Goal: Transaction & Acquisition: Book appointment/travel/reservation

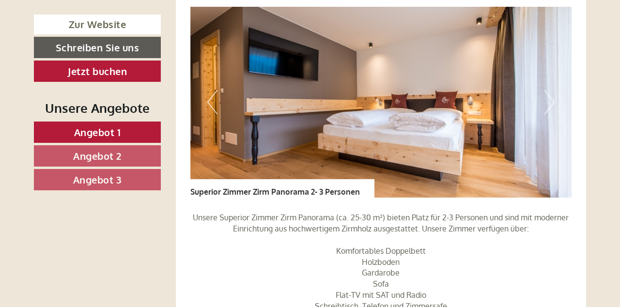
scroll to position [1485, 0]
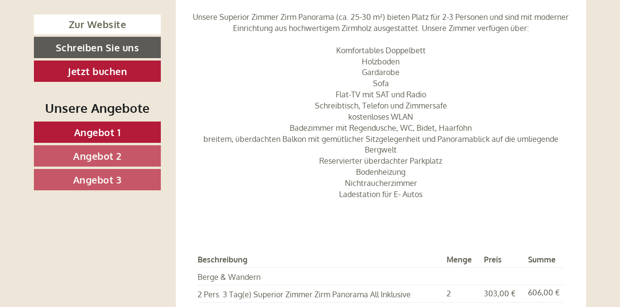
scroll to position [1689, 0]
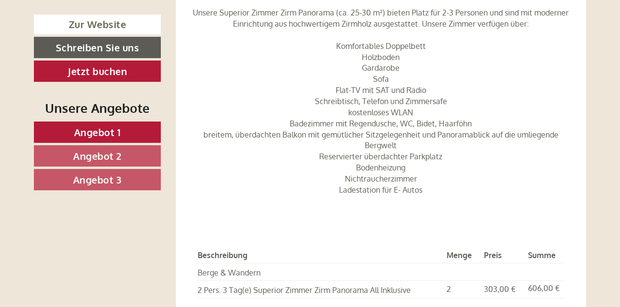
click at [577, 192] on div "Angebot 2 von 3 Angebot 2 1x Superior Zimmer Zirm Panorama 2- 3 Personen 2 Pers…" at bounding box center [381, 22] width 411 height 770
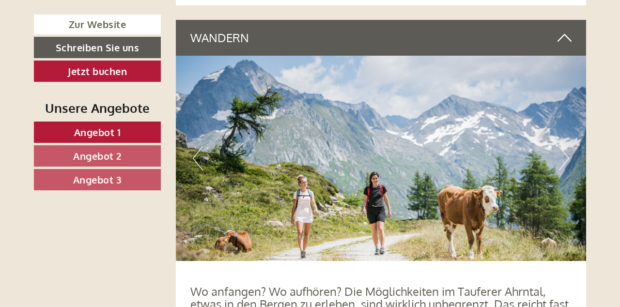
scroll to position [3428, 0]
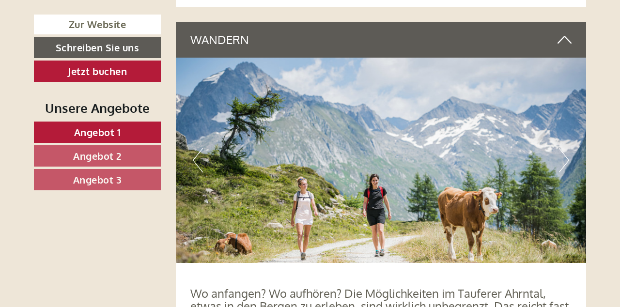
click at [574, 141] on img at bounding box center [381, 160] width 411 height 205
click at [576, 146] on img at bounding box center [381, 160] width 411 height 205
click at [573, 150] on img at bounding box center [381, 160] width 411 height 205
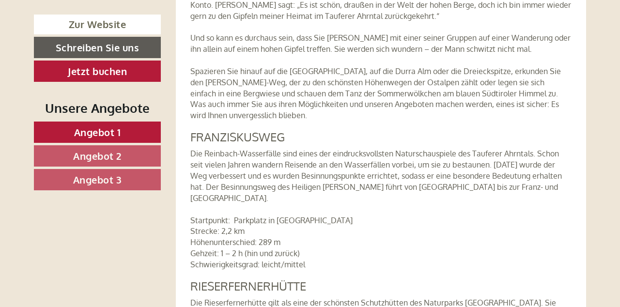
scroll to position [3799, 0]
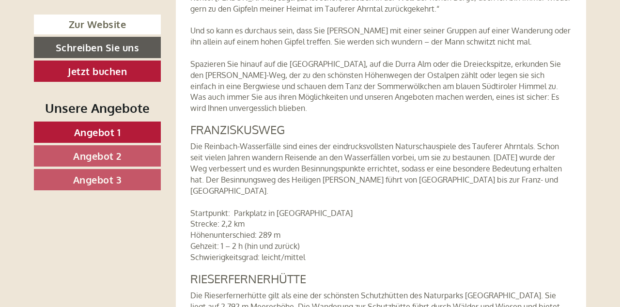
click at [557, 211] on p "Die Reinbach-Wasserfälle sind eines der eindrucksvollsten Naturschauspiele des …" at bounding box center [381, 202] width 382 height 122
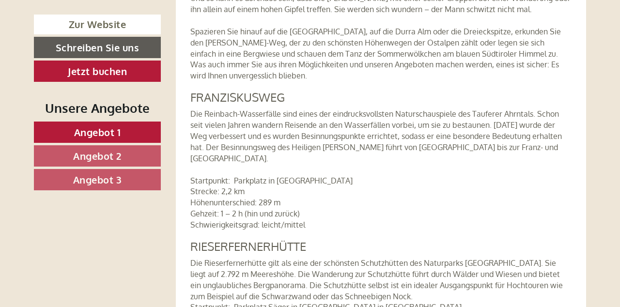
scroll to position [3838, 0]
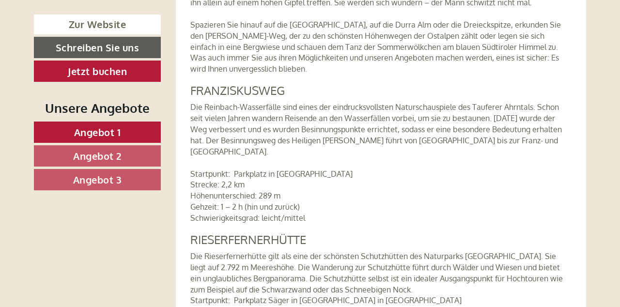
click at [462, 299] on p "Die Rieserfernerhütte gilt als eine der schönsten Schutzhütten des Naturparks […" at bounding box center [381, 295] width 382 height 89
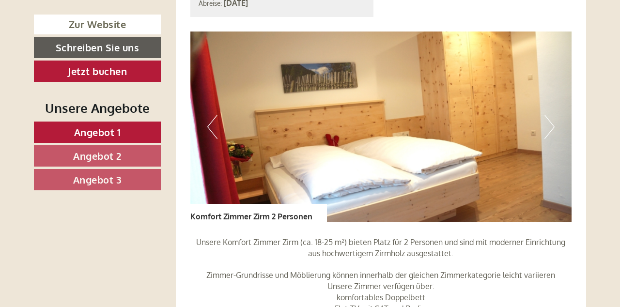
scroll to position [729, 0]
click at [560, 110] on img at bounding box center [381, 127] width 382 height 191
click at [555, 113] on img at bounding box center [381, 127] width 382 height 191
click at [221, 118] on img at bounding box center [381, 127] width 382 height 191
click at [225, 114] on img at bounding box center [381, 127] width 382 height 191
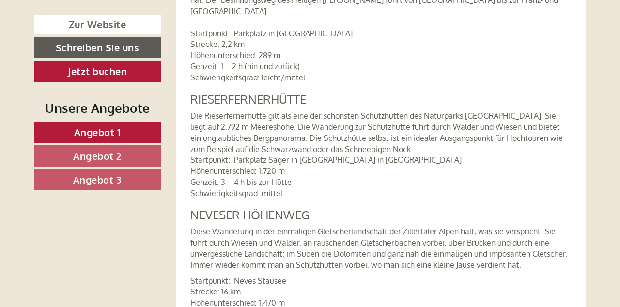
scroll to position [3978, 0]
click at [404, 277] on p "Startpunkt: Neves Stausee Strecke: 16 km Höhenunterschied: 1.470 m Gehzeit: 6 –…" at bounding box center [381, 304] width 382 height 55
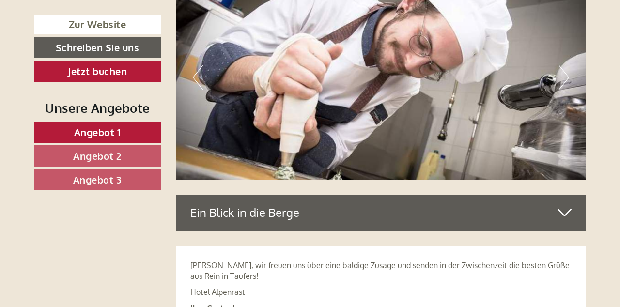
scroll to position [4774, 0]
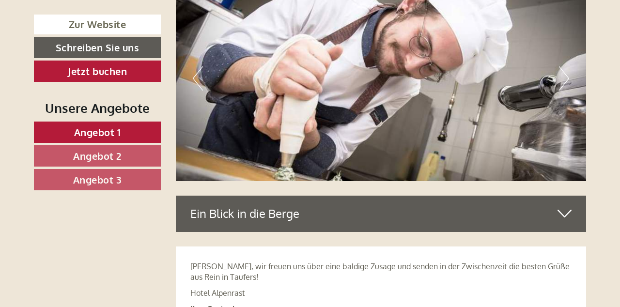
click at [571, 205] on icon at bounding box center [565, 213] width 14 height 16
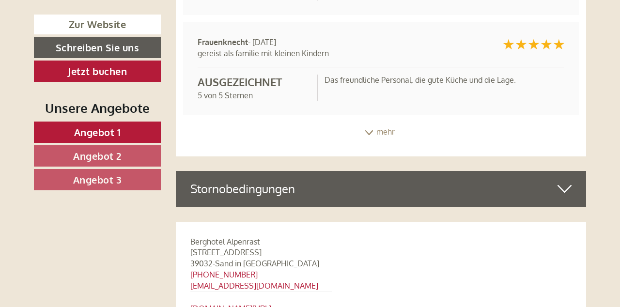
scroll to position [5969, 0]
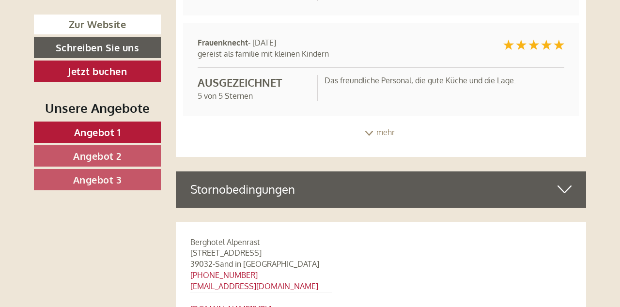
click at [573, 172] on div "Stornobedingungen" at bounding box center [381, 190] width 411 height 36
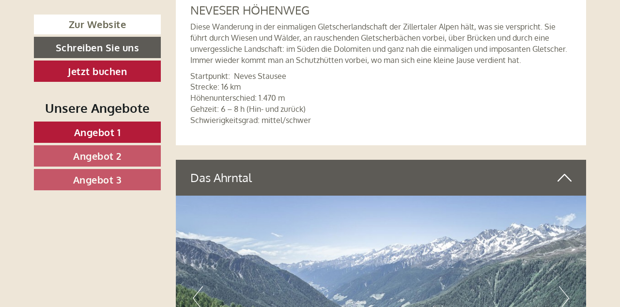
scroll to position [4183, 0]
click at [567, 170] on icon at bounding box center [565, 178] width 14 height 16
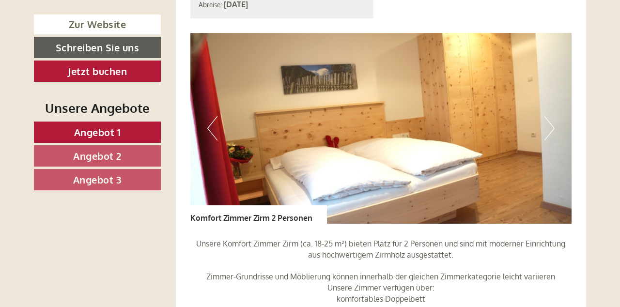
scroll to position [728, 0]
click at [557, 114] on img at bounding box center [381, 128] width 382 height 191
click at [496, 136] on img at bounding box center [381, 128] width 382 height 191
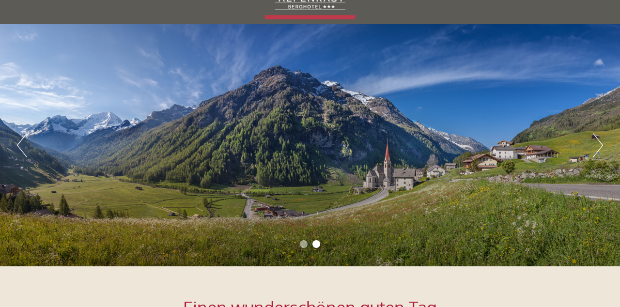
scroll to position [49, 0]
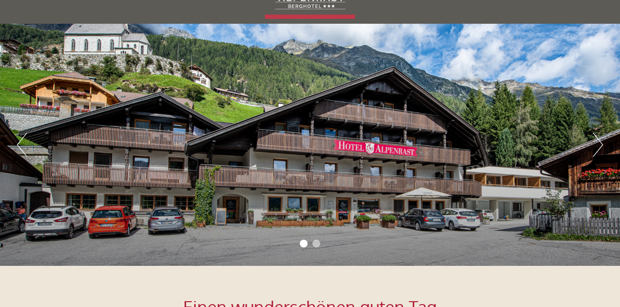
click at [314, 244] on li "2" at bounding box center [317, 244] width 8 height 8
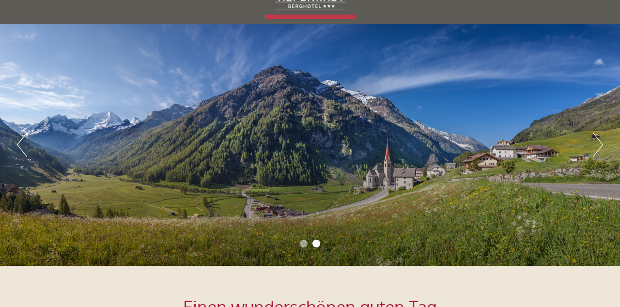
click at [314, 244] on li "2" at bounding box center [317, 244] width 8 height 8
click at [304, 247] on ul "1 2" at bounding box center [310, 244] width 620 height 11
click at [326, 248] on ul "1 2" at bounding box center [310, 244] width 620 height 11
click at [326, 245] on ul "1 2" at bounding box center [310, 244] width 620 height 11
click at [314, 244] on li "2" at bounding box center [317, 244] width 8 height 8
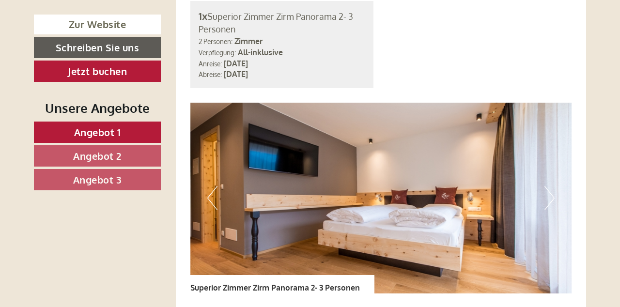
scroll to position [1390, 0]
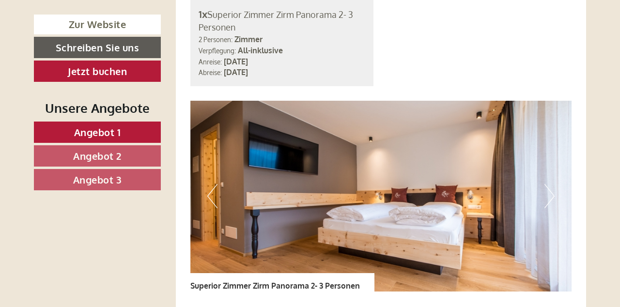
click at [547, 232] on img at bounding box center [381, 196] width 382 height 191
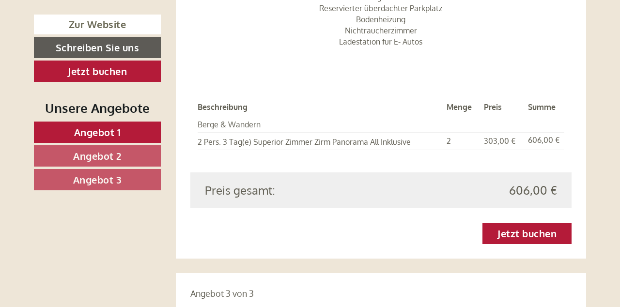
scroll to position [1834, 0]
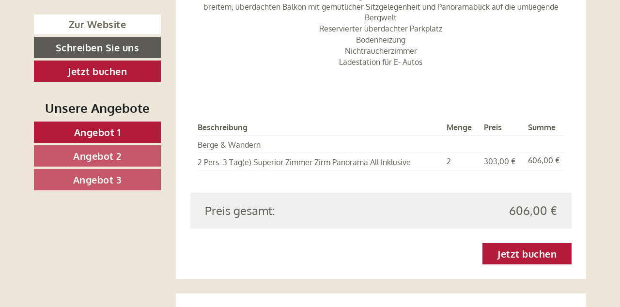
scroll to position [1816, 0]
click at [537, 244] on link "Jetzt buchen" at bounding box center [527, 254] width 89 height 21
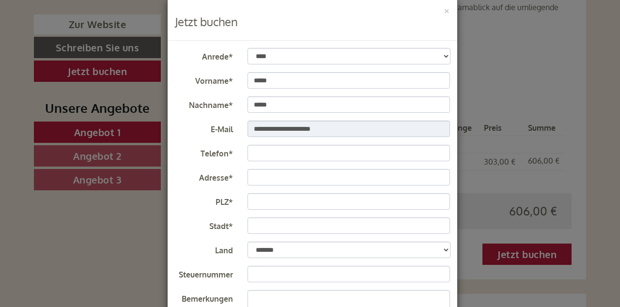
scroll to position [15, 0]
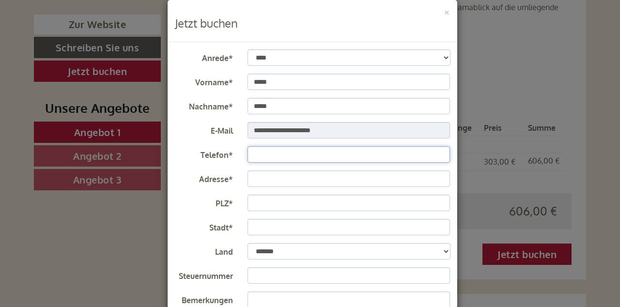
click at [357, 153] on input "Telefon*" at bounding box center [349, 154] width 203 height 16
type input "**********"
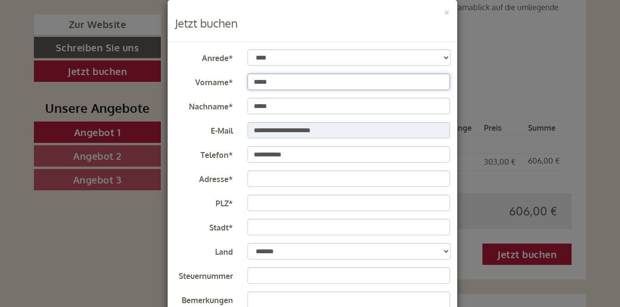
type input "**********"
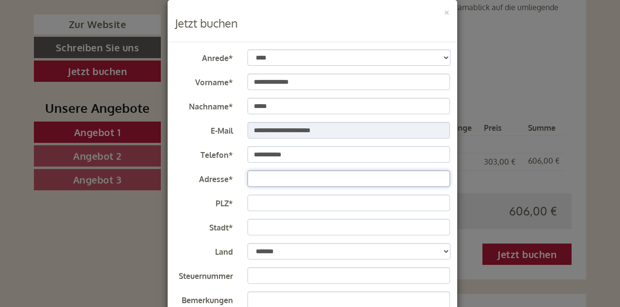
type input "**********"
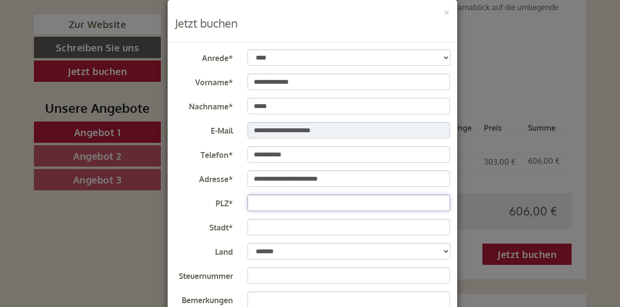
type input "*****"
type input "*******"
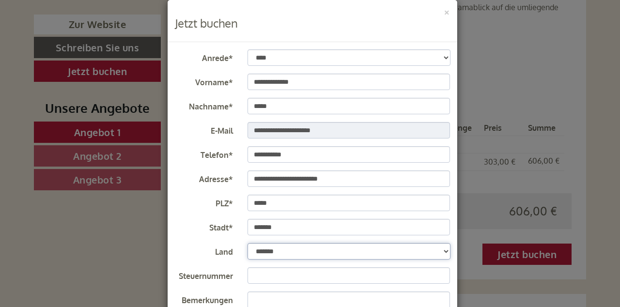
select select "*"
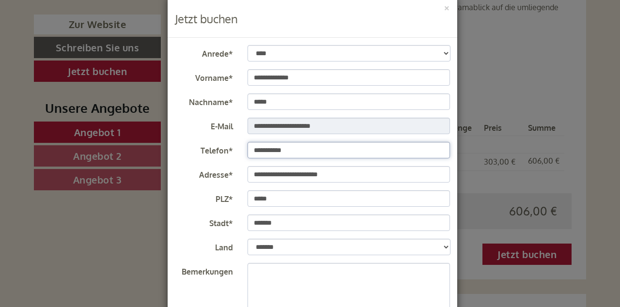
scroll to position [20, 0]
click at [446, 53] on select "**********" at bounding box center [349, 53] width 203 height 16
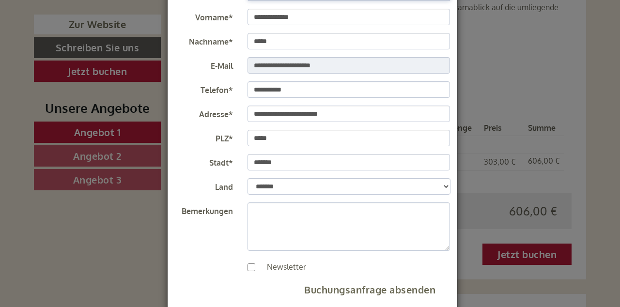
scroll to position [89, 0]
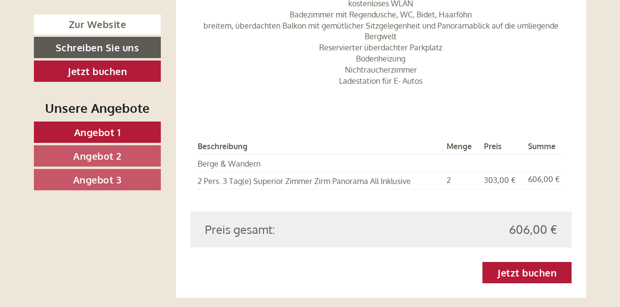
scroll to position [1798, 0]
click at [535, 262] on link "Jetzt buchen" at bounding box center [527, 272] width 89 height 21
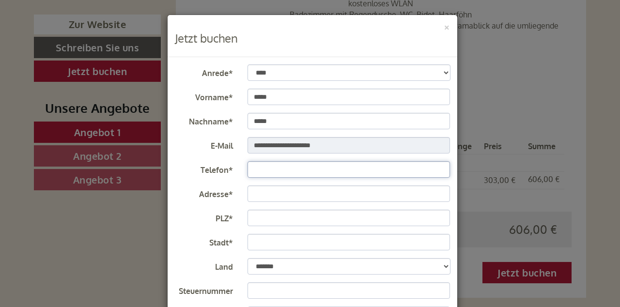
click at [291, 171] on input "Telefon*" at bounding box center [349, 169] width 203 height 16
type input "**********"
click at [371, 194] on input "Adresse*" at bounding box center [349, 194] width 203 height 16
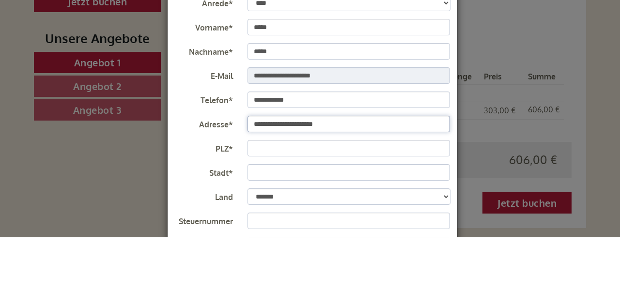
type input "**********"
click at [298, 218] on input "PLZ*" at bounding box center [349, 218] width 203 height 16
type input "*****"
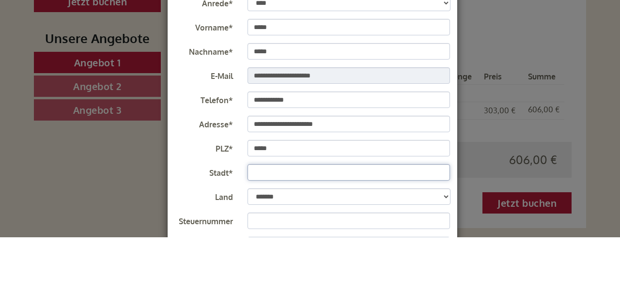
click at [326, 243] on input "Stadt*" at bounding box center [349, 242] width 203 height 16
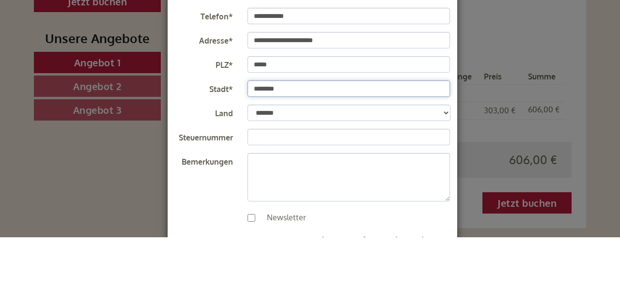
scroll to position [93, 0]
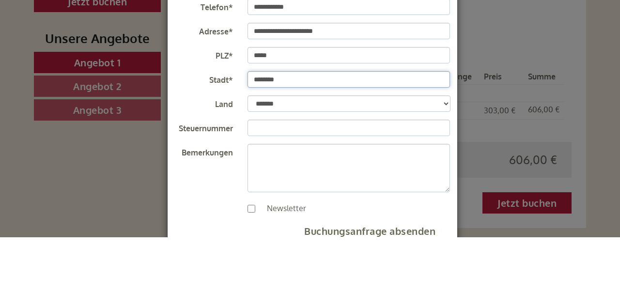
type input "*******"
click at [446, 176] on select "**********" at bounding box center [349, 173] width 203 height 16
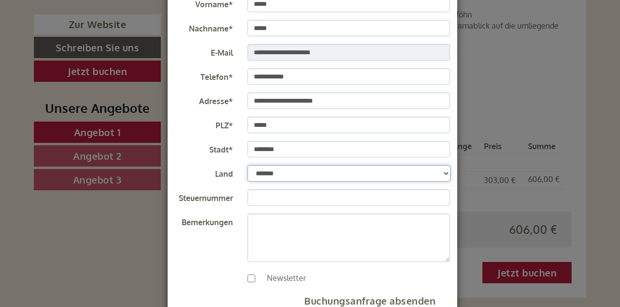
select select "*"
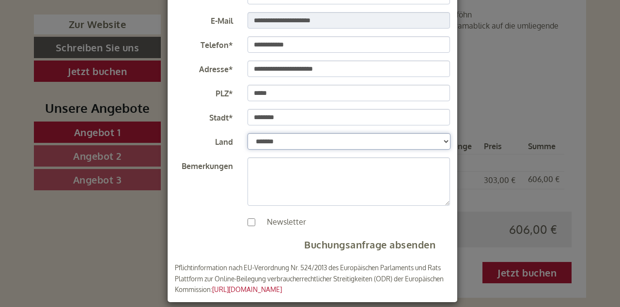
scroll to position [135, 0]
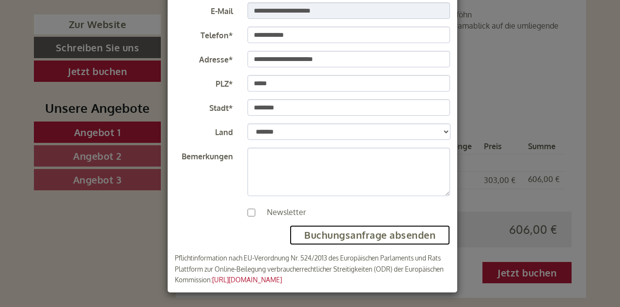
click at [381, 234] on button "Buchungsanfrage absenden" at bounding box center [370, 235] width 160 height 20
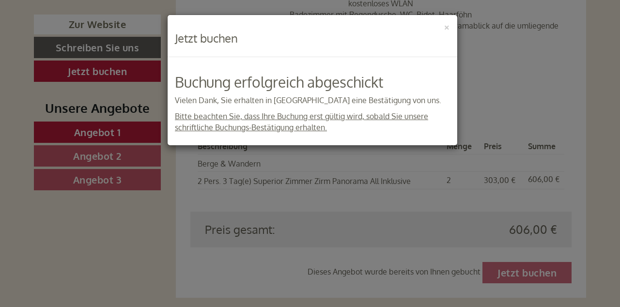
scroll to position [0, 0]
